Goal: Task Accomplishment & Management: Complete application form

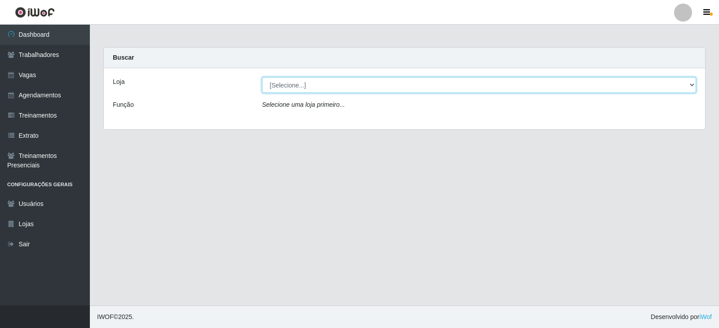
click at [295, 84] on select "[Selecione...] SuperFácil Atacado - Vale do Sol" at bounding box center [479, 85] width 434 height 16
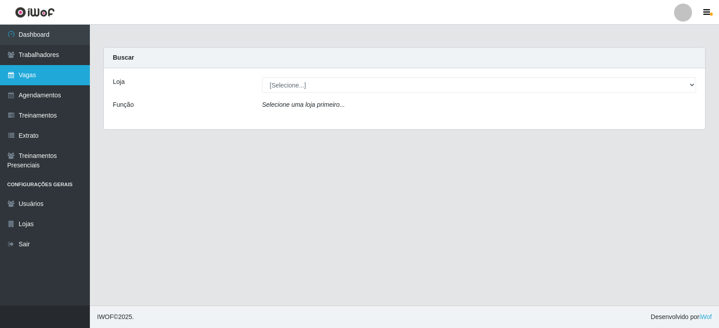
click at [67, 73] on link "Vagas" at bounding box center [45, 75] width 90 height 20
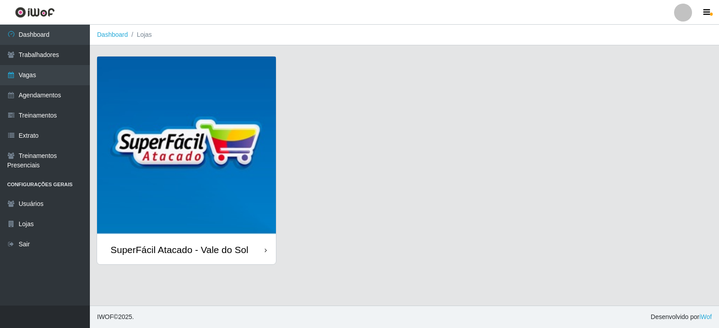
click at [219, 167] on img at bounding box center [186, 146] width 179 height 179
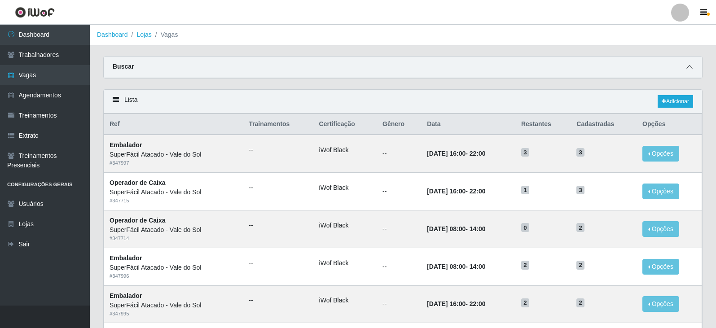
click at [690, 68] on icon at bounding box center [690, 67] width 6 height 6
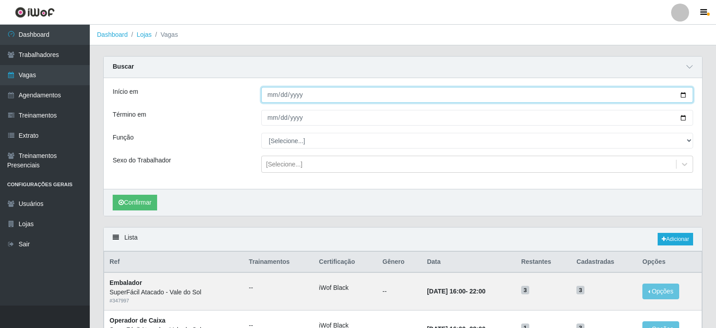
click at [271, 97] on input "Início em" at bounding box center [477, 95] width 432 height 16
type input "[DATE]"
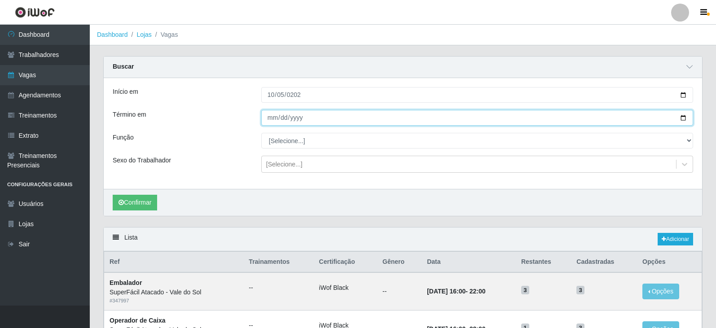
click at [271, 118] on input "Término em" at bounding box center [477, 118] width 432 height 16
type input "[DATE]"
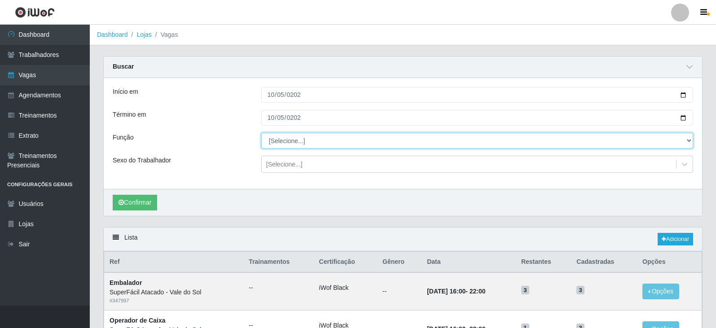
click at [317, 142] on select "[Selecione...] Embalador Embalador + Embalador ++ Operador de Caixa Operador de…" at bounding box center [477, 141] width 432 height 16
select select "82"
click at [261, 133] on select "[Selecione...] Embalador Embalador + Embalador ++ Operador de Caixa Operador de…" at bounding box center [477, 141] width 432 height 16
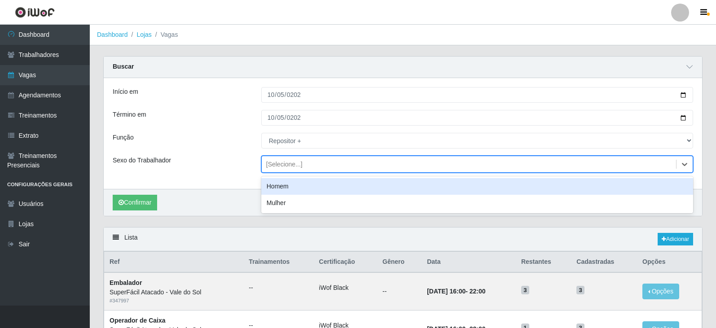
click at [287, 167] on div "[Selecione...]" at bounding box center [284, 164] width 36 height 9
click at [278, 193] on div "Homem" at bounding box center [477, 186] width 432 height 17
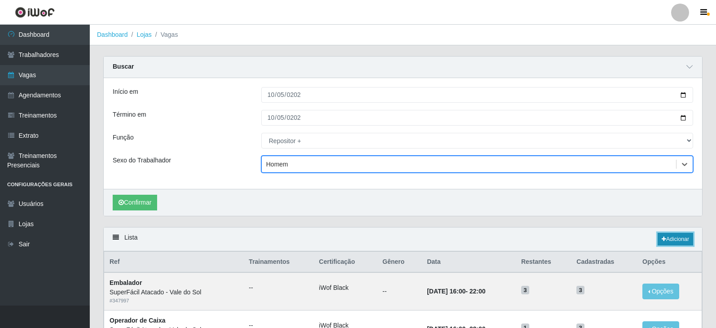
click at [662, 241] on icon at bounding box center [664, 239] width 4 height 5
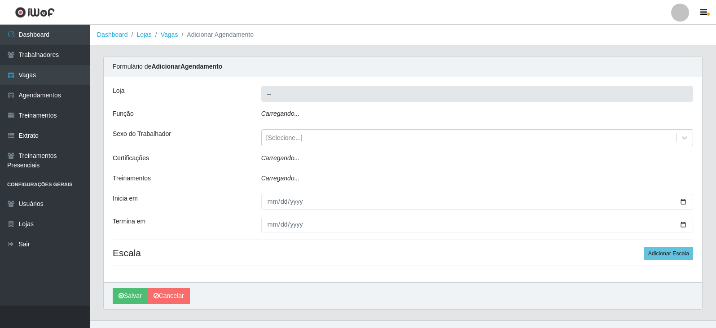
type input "SuperFácil Atacado - Vale do Sol"
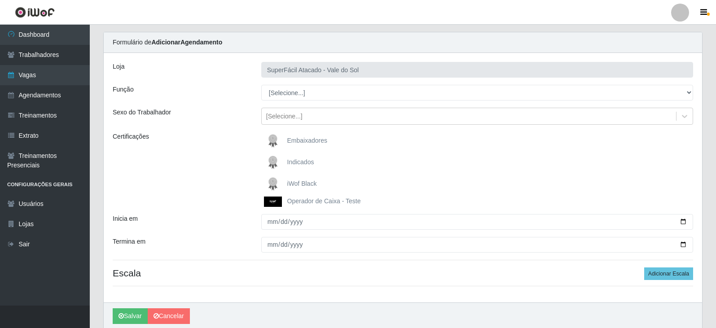
scroll to position [45, 0]
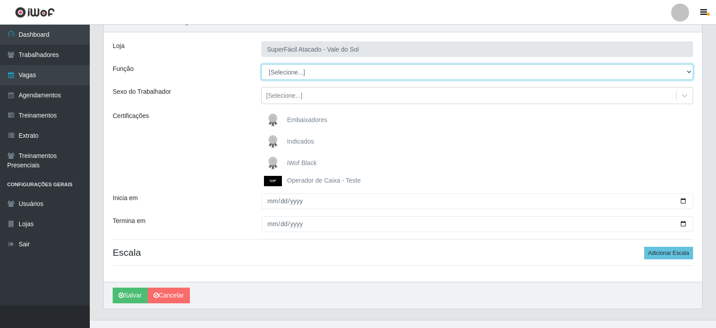
click at [296, 72] on select "[Selecione...] Embalador Embalador + Embalador ++ Operador de Caixa Operador de…" at bounding box center [477, 72] width 432 height 16
select select "82"
click at [261, 64] on select "[Selecione...] Embalador Embalador + Embalador ++ Operador de Caixa Operador de…" at bounding box center [477, 72] width 432 height 16
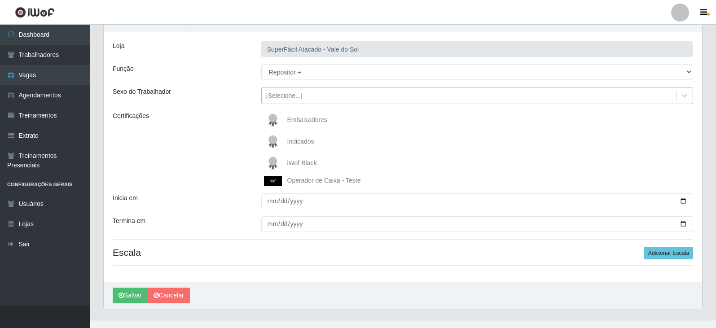
click at [295, 97] on div "[Selecione...]" at bounding box center [284, 95] width 36 height 9
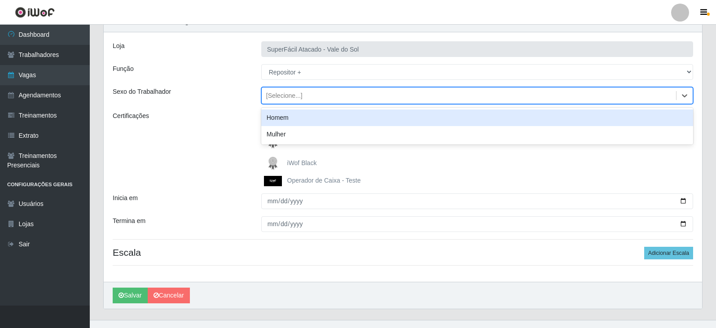
click at [291, 119] on div "Homem" at bounding box center [477, 118] width 432 height 17
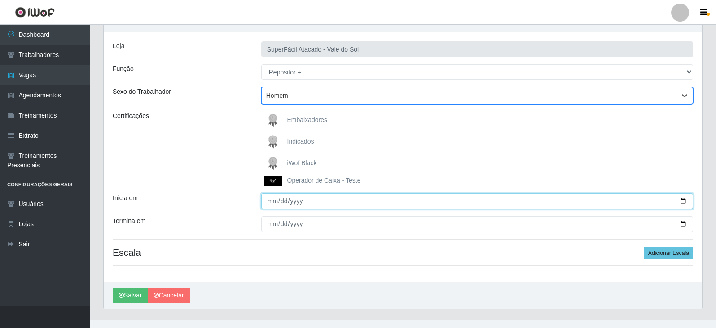
click at [272, 202] on input "Inicia em" at bounding box center [477, 202] width 432 height 16
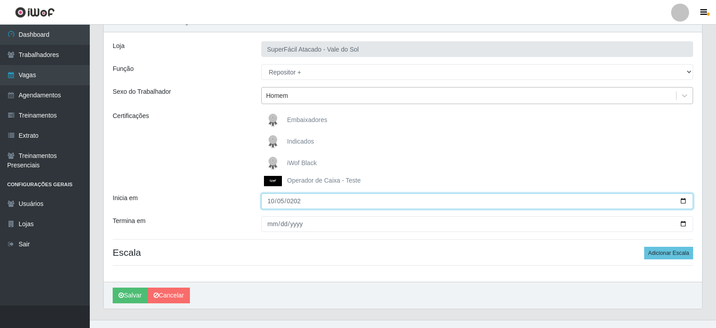
type input "[DATE]"
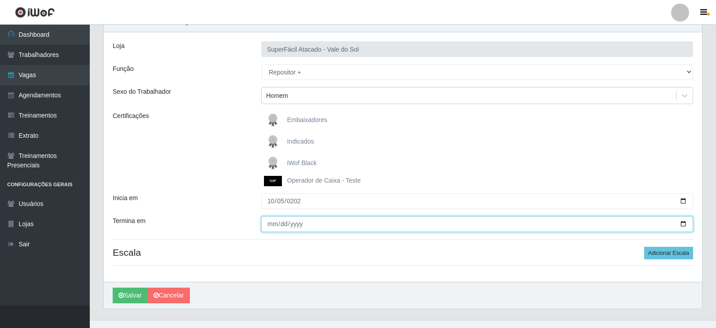
drag, startPoint x: 271, startPoint y: 226, endPoint x: 276, endPoint y: 229, distance: 5.4
click at [271, 226] on input "Termina em" at bounding box center [477, 224] width 432 height 16
type input "[DATE]"
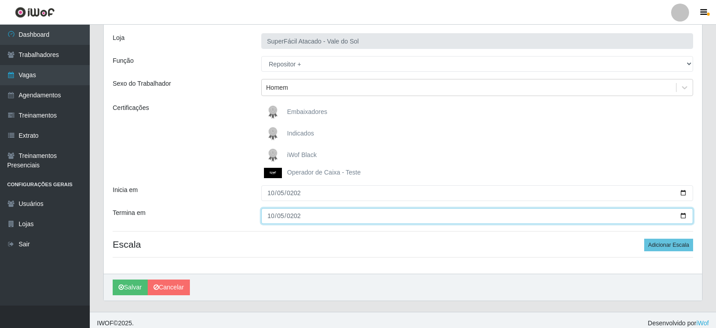
scroll to position [60, 0]
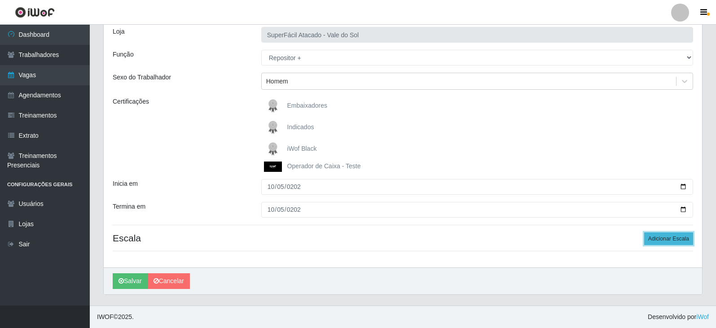
click at [675, 241] on button "Adicionar Escala" at bounding box center [668, 239] width 49 height 13
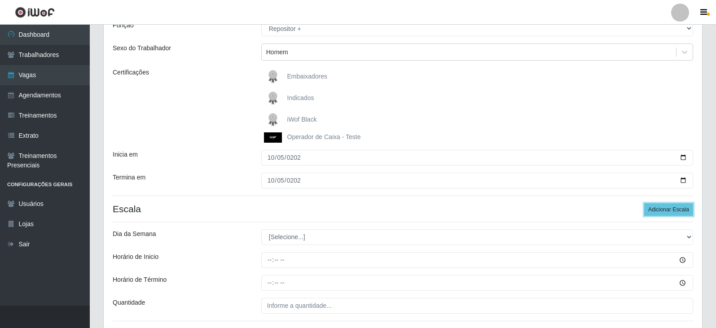
scroll to position [105, 0]
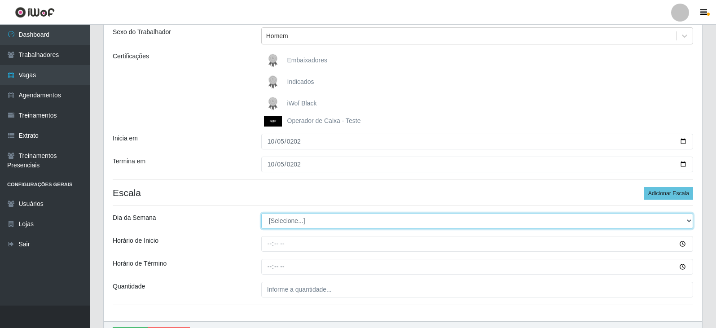
click at [300, 220] on select "[Selecione...] Segunda Terça Quarta Quinta Sexta Sábado Domingo" at bounding box center [477, 221] width 432 height 16
select select "0"
click at [261, 213] on select "[Selecione...] Segunda Terça Quarta Quinta Sexta Sábado Domingo" at bounding box center [477, 221] width 432 height 16
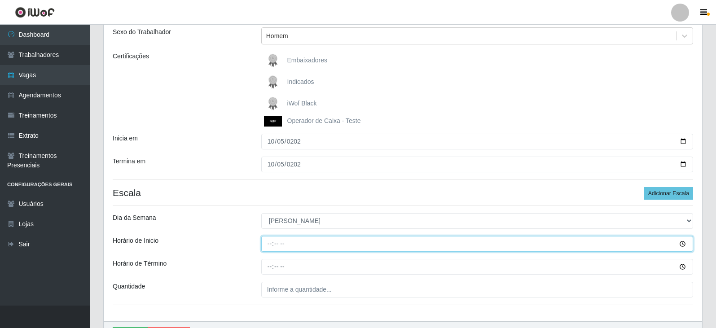
click at [270, 244] on input "Horário de Inicio" at bounding box center [477, 244] width 432 height 16
type input "09:00"
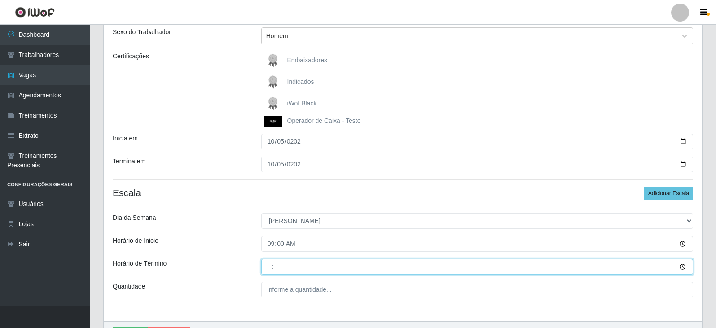
click at [270, 265] on input "Horário de Término" at bounding box center [477, 267] width 432 height 16
type input "15:00"
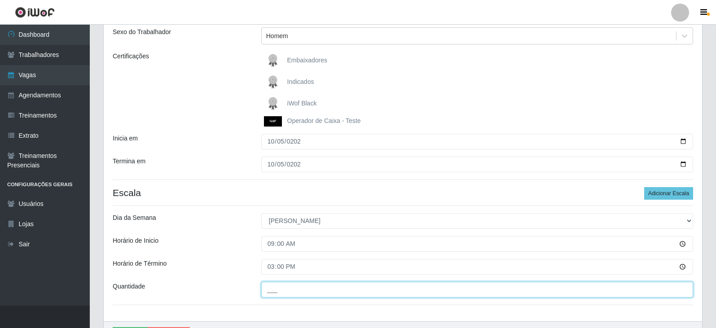
click at [304, 295] on input "___" at bounding box center [477, 290] width 432 height 16
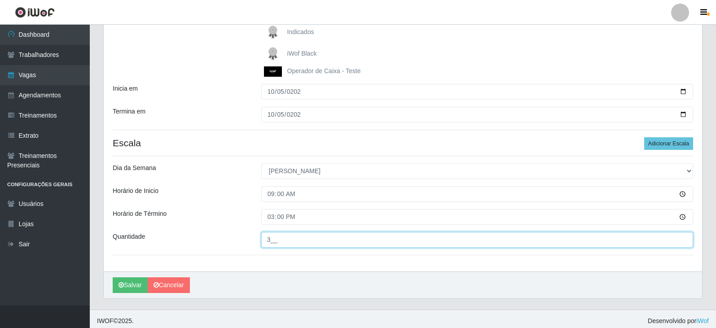
scroll to position [159, 0]
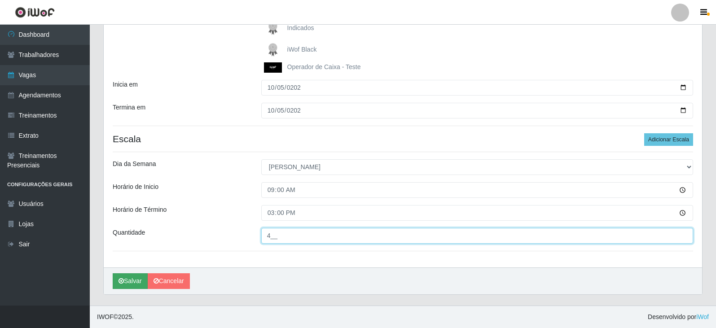
type input "4__"
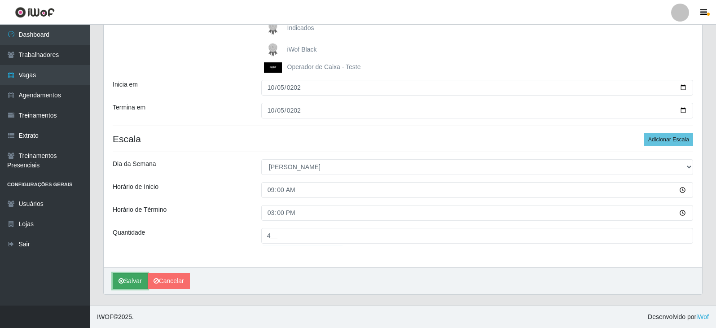
click at [133, 278] on button "Salvar" at bounding box center [130, 281] width 35 height 16
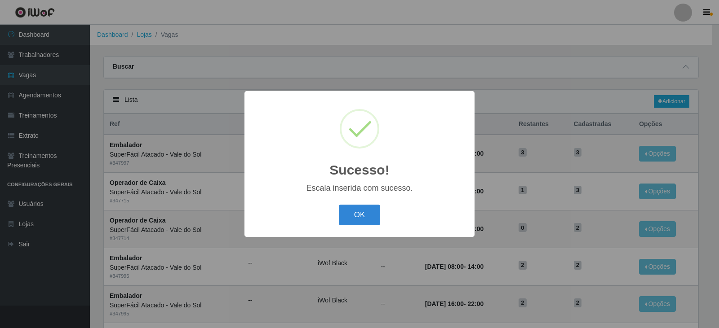
click at [369, 209] on button "OK" at bounding box center [360, 215] width 42 height 21
